Goal: Information Seeking & Learning: Learn about a topic

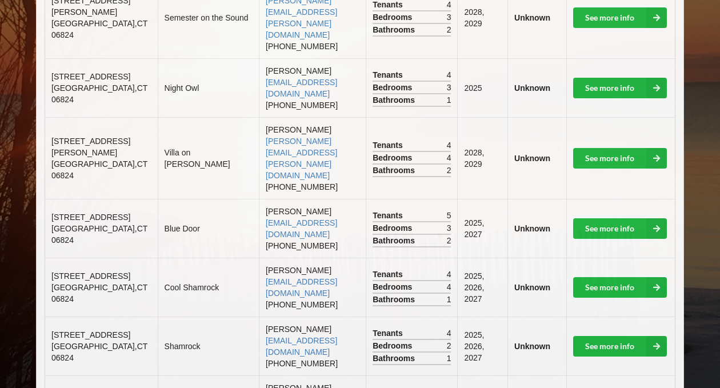
scroll to position [797, 0]
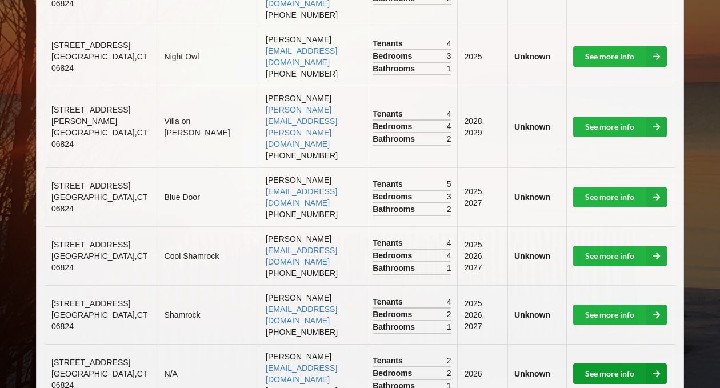
click at [621, 363] on link "See more info" at bounding box center [620, 373] width 94 height 21
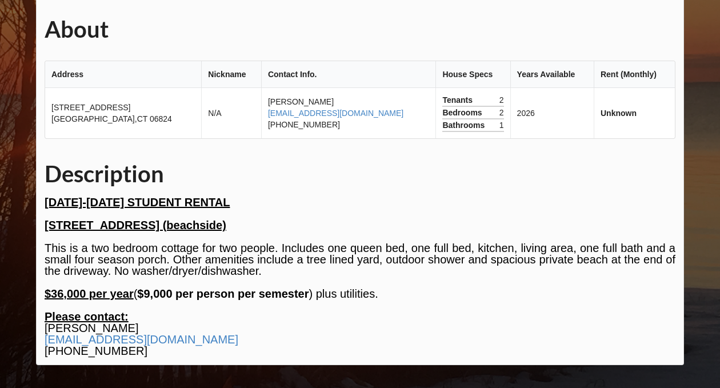
scroll to position [476, 0]
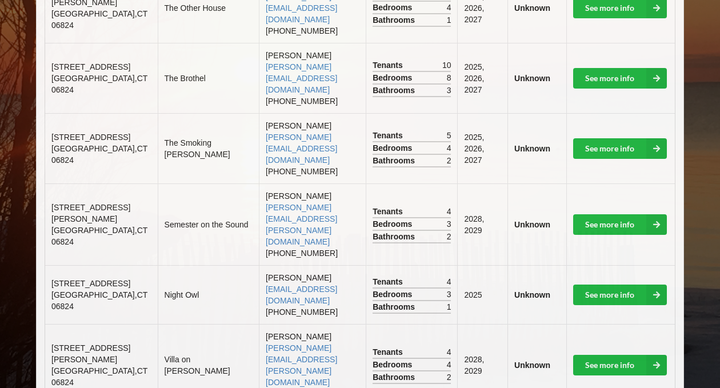
scroll to position [786, 0]
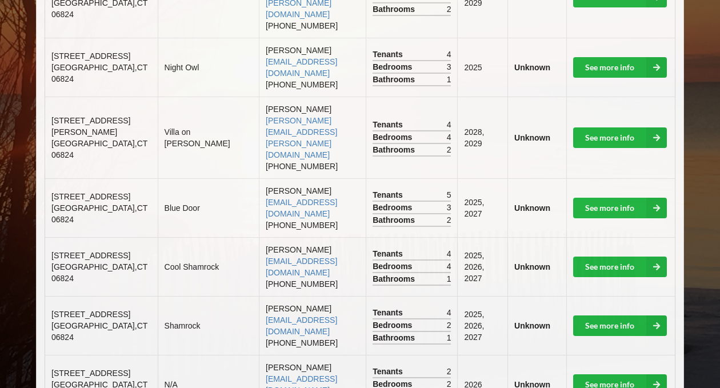
drag, startPoint x: 301, startPoint y: 323, endPoint x: 211, endPoint y: 323, distance: 90.2
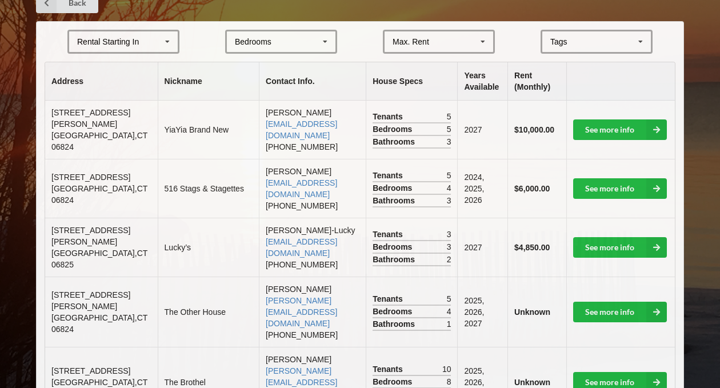
scroll to position [0, 0]
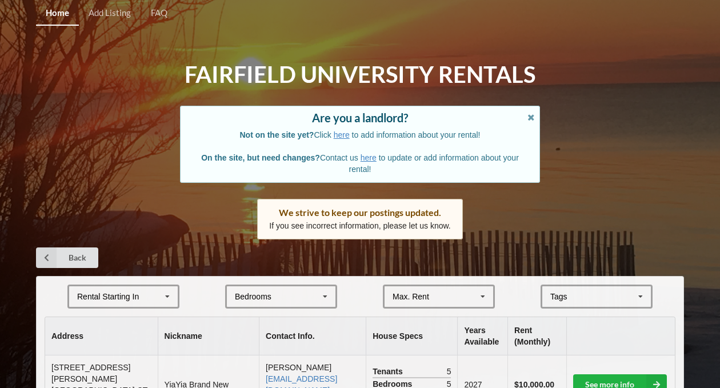
click at [90, 359] on td "[STREET_ADDRESS][PERSON_NAME]" at bounding box center [101, 384] width 112 height 58
click at [91, 368] on span "[STREET_ADDRESS][PERSON_NAME]" at bounding box center [90, 373] width 79 height 21
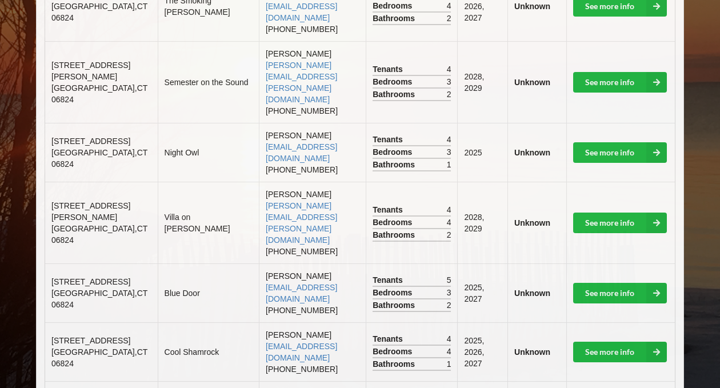
scroll to position [709, 0]
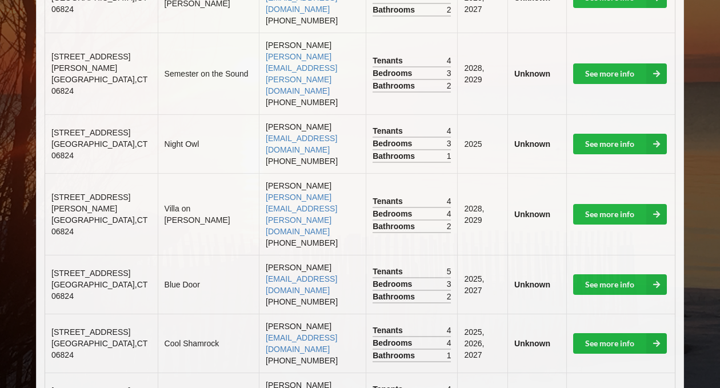
click at [68, 327] on span "[STREET_ADDRESS]" at bounding box center [90, 331] width 79 height 9
click at [81, 327] on span "[STREET_ADDRESS]" at bounding box center [90, 331] width 79 height 9
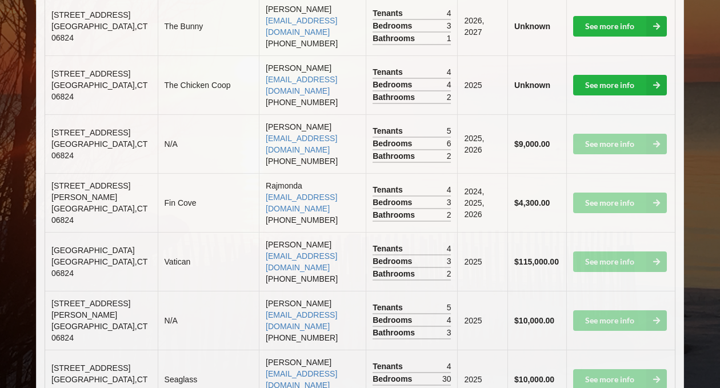
scroll to position [1323, 0]
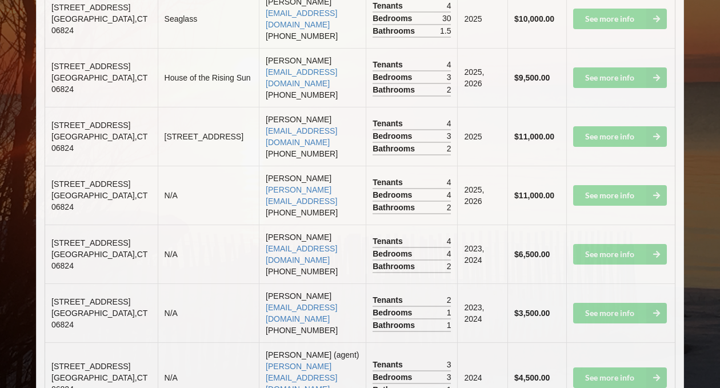
scroll to position [2005, 0]
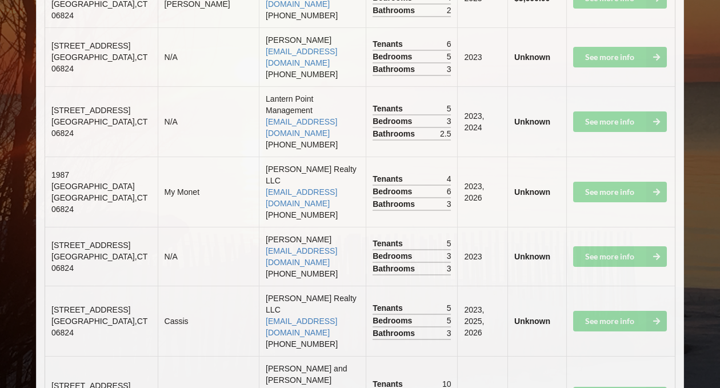
scroll to position [3877, 0]
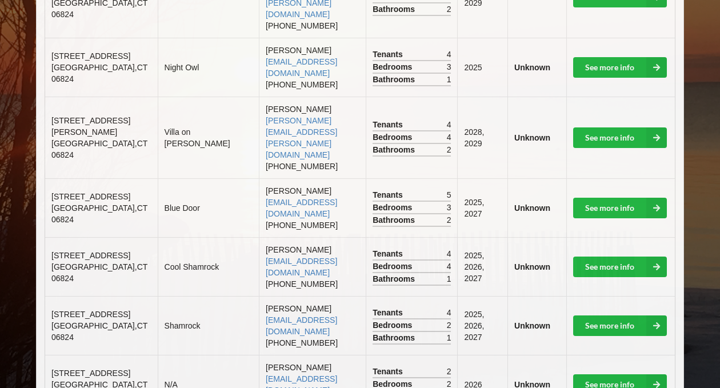
scroll to position [4653, 0]
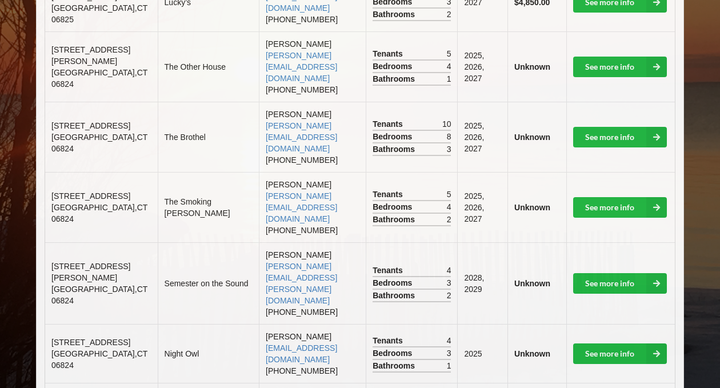
scroll to position [0, 0]
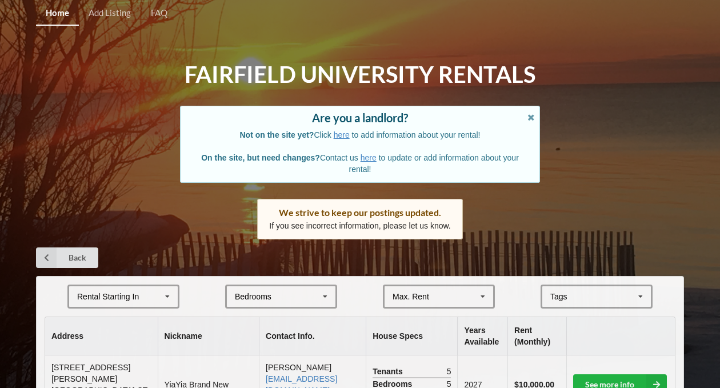
click at [91, 357] on td "[STREET_ADDRESS][PERSON_NAME]" at bounding box center [101, 384] width 112 height 58
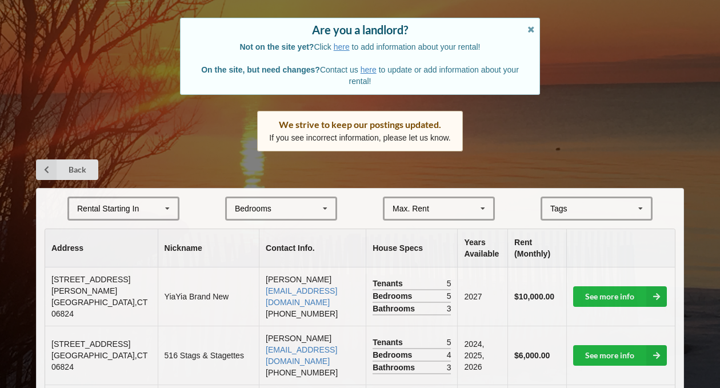
scroll to position [107, 0]
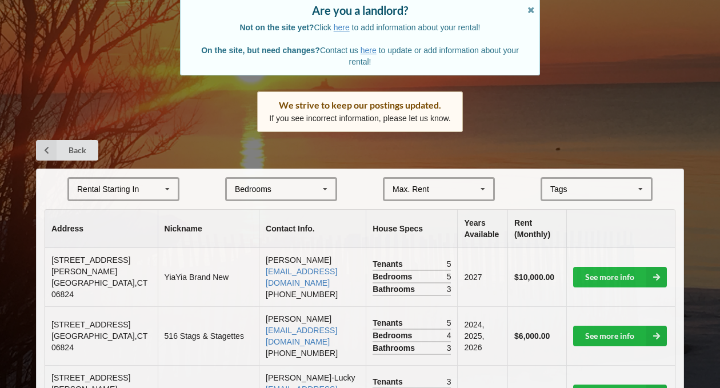
click at [72, 267] on td "[STREET_ADDRESS][PERSON_NAME]" at bounding box center [101, 277] width 112 height 58
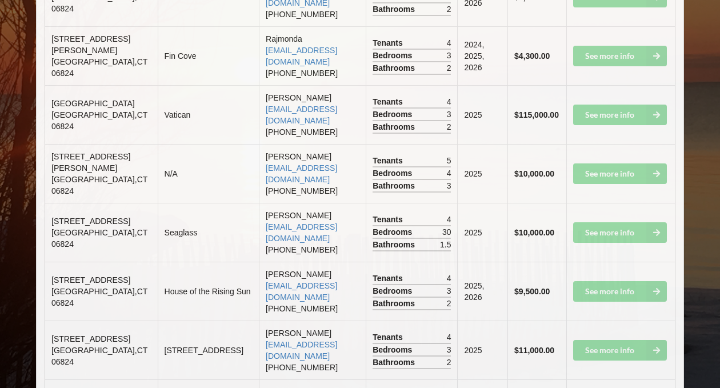
scroll to position [1469, 0]
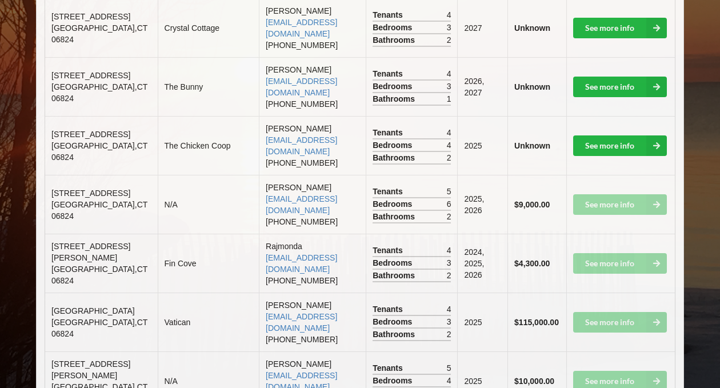
scroll to position [1537, 0]
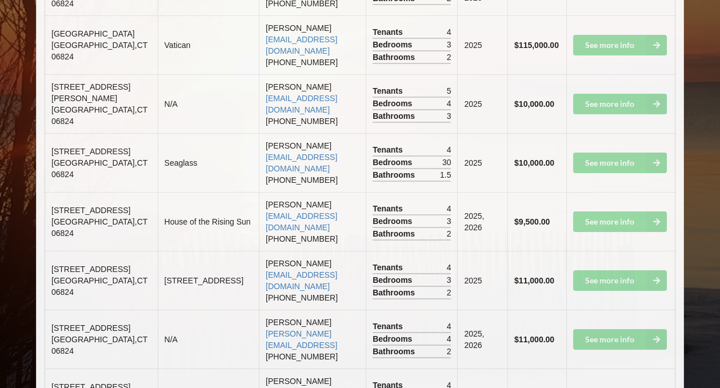
click at [79, 323] on span "[STREET_ADDRESS]" at bounding box center [90, 327] width 79 height 9
click at [61, 323] on span "[STREET_ADDRESS]" at bounding box center [90, 327] width 79 height 9
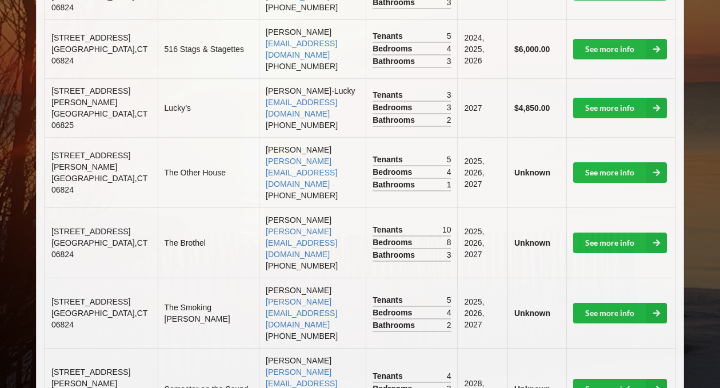
scroll to position [1597, 0]
